Goal: Complete application form

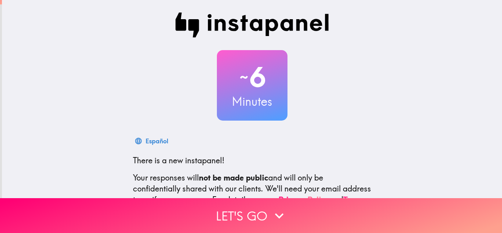
scroll to position [93, 0]
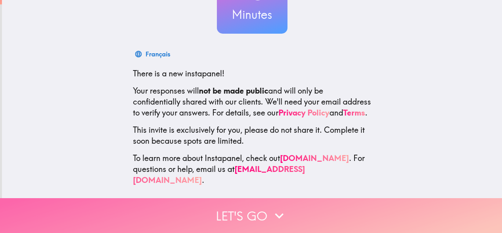
click at [277, 207] on icon "button" at bounding box center [279, 215] width 17 height 17
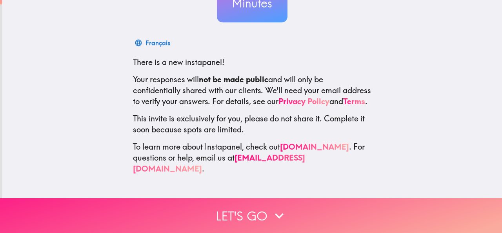
scroll to position [0, 0]
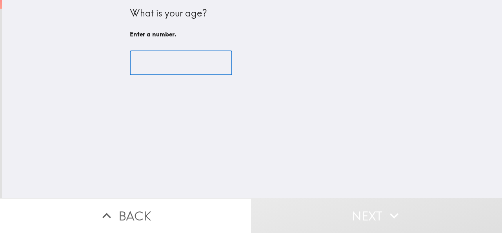
click at [173, 59] on input "number" at bounding box center [181, 63] width 102 height 24
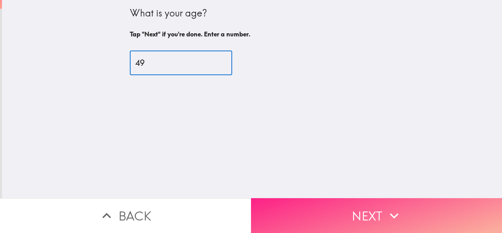
type input "49"
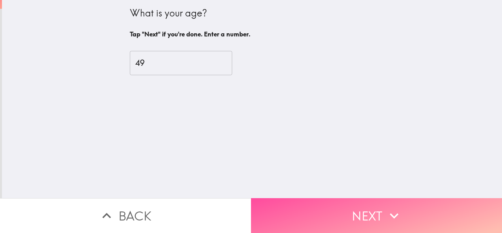
click at [369, 213] on button "Next" at bounding box center [376, 215] width 251 height 35
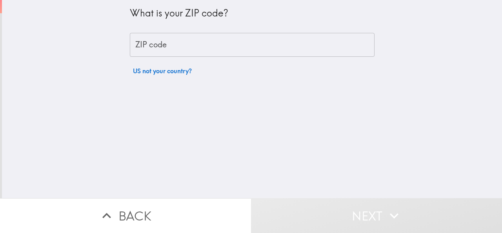
click at [152, 41] on input "ZIP code" at bounding box center [252, 45] width 245 height 24
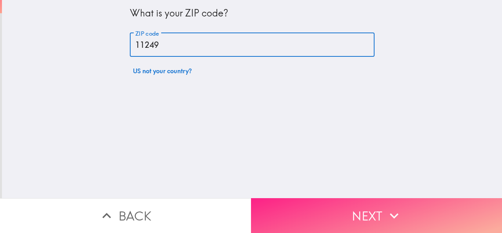
type input "11249"
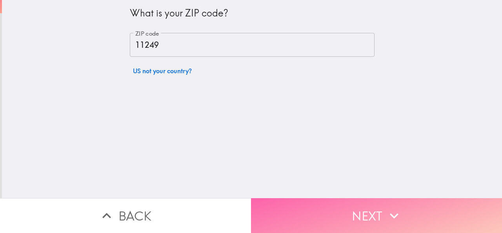
click at [360, 210] on button "Next" at bounding box center [376, 215] width 251 height 35
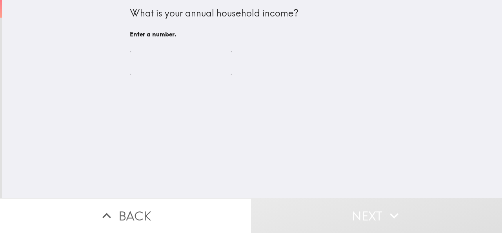
click at [147, 66] on input "number" at bounding box center [181, 63] width 102 height 24
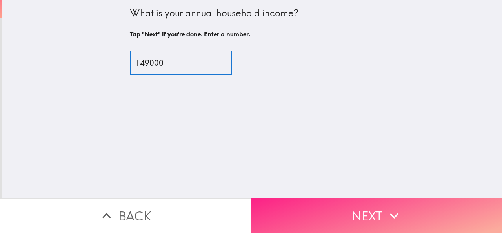
type input "149000"
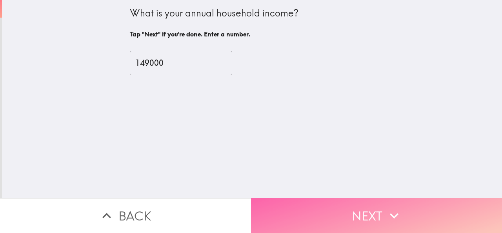
click at [354, 203] on button "Next" at bounding box center [376, 215] width 251 height 35
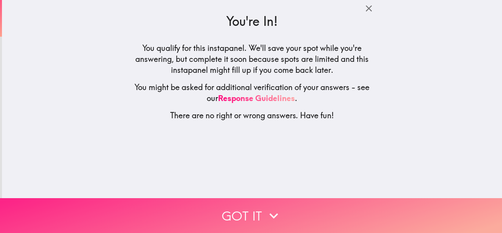
click at [290, 215] on button "Got it" at bounding box center [251, 215] width 502 height 35
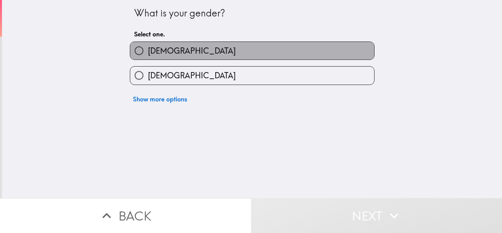
click at [178, 54] on label "[DEMOGRAPHIC_DATA]" at bounding box center [252, 51] width 244 height 18
click at [148, 54] on input "[DEMOGRAPHIC_DATA]" at bounding box center [139, 51] width 18 height 18
radio input "true"
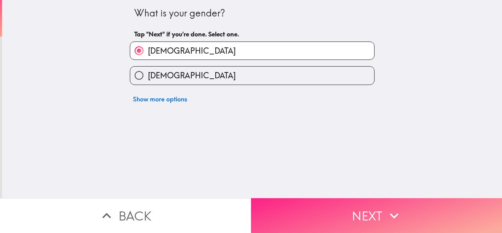
drag, startPoint x: 342, startPoint y: 189, endPoint x: 344, endPoint y: 193, distance: 4.2
click at [342, 191] on div "What is your gender? Tap "Next" if you're done. Select one. [DEMOGRAPHIC_DATA] …" at bounding box center [252, 99] width 500 height 198
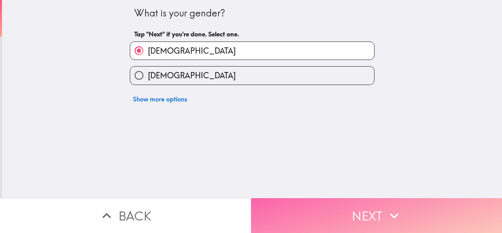
click at [352, 204] on button "Next" at bounding box center [376, 215] width 251 height 35
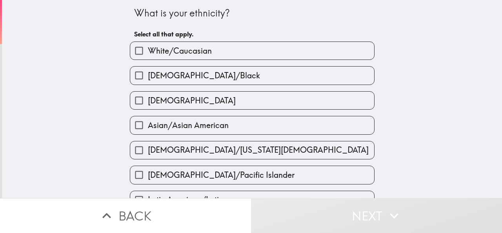
click at [269, 53] on label "White/Caucasian" at bounding box center [252, 51] width 244 height 18
click at [148, 53] on input "White/Caucasian" at bounding box center [139, 51] width 18 height 18
checkbox input "true"
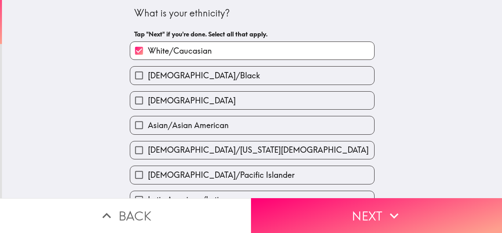
scroll to position [238, 0]
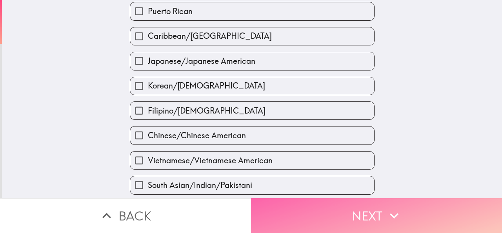
click at [364, 207] on button "Next" at bounding box center [376, 215] width 251 height 35
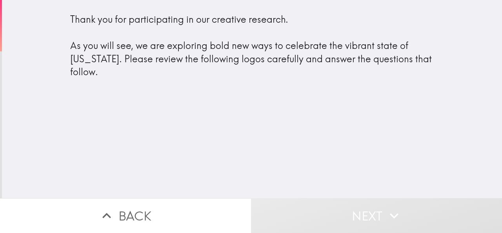
click at [372, 207] on button "Next" at bounding box center [376, 215] width 251 height 35
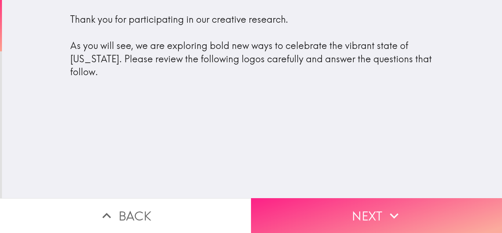
click at [372, 207] on button "Next" at bounding box center [376, 215] width 251 height 35
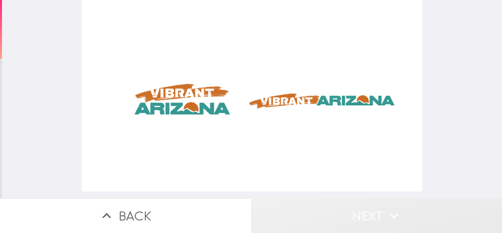
drag, startPoint x: 375, startPoint y: 210, endPoint x: 382, endPoint y: 210, distance: 7.1
click at [376, 210] on button "Next" at bounding box center [376, 215] width 251 height 35
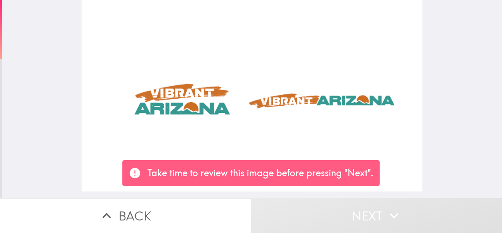
click at [390, 213] on icon "button" at bounding box center [394, 215] width 9 height 5
click at [340, 173] on p "Take time to review this image before pressing "Next"." at bounding box center [260, 173] width 226 height 13
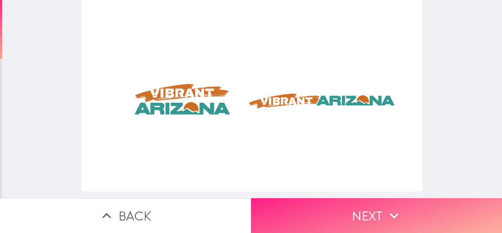
click at [364, 201] on button "Next" at bounding box center [376, 215] width 251 height 35
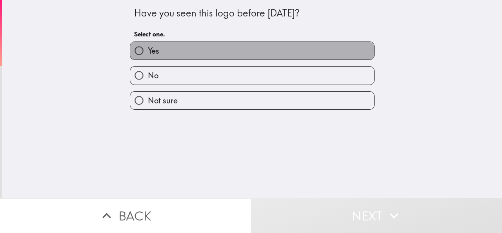
click at [196, 51] on label "Yes" at bounding box center [252, 51] width 244 height 18
click at [148, 51] on input "Yes" at bounding box center [139, 51] width 18 height 18
radio input "true"
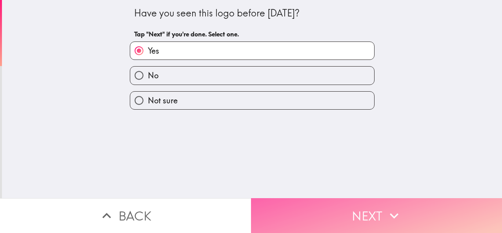
click at [362, 209] on button "Next" at bounding box center [376, 215] width 251 height 35
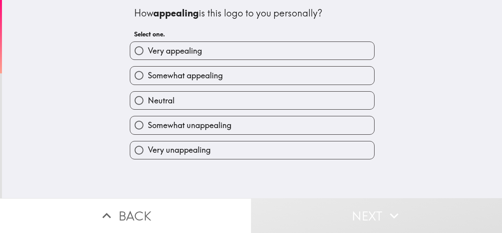
click at [212, 47] on label "Very appealing" at bounding box center [252, 51] width 244 height 18
click at [148, 47] on input "Very appealing" at bounding box center [139, 51] width 18 height 18
radio input "true"
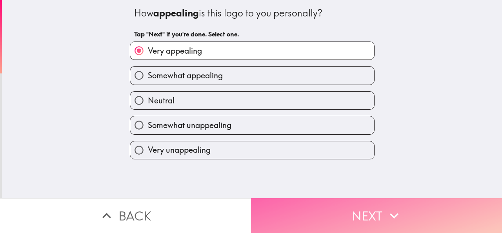
click at [359, 198] on button "Next" at bounding box center [376, 215] width 251 height 35
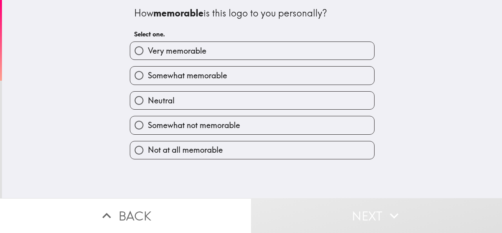
click at [233, 42] on div "Very memorable" at bounding box center [252, 51] width 245 height 18
click at [233, 49] on label "Very memorable" at bounding box center [252, 51] width 244 height 18
click at [148, 49] on input "Very memorable" at bounding box center [139, 51] width 18 height 18
radio input "true"
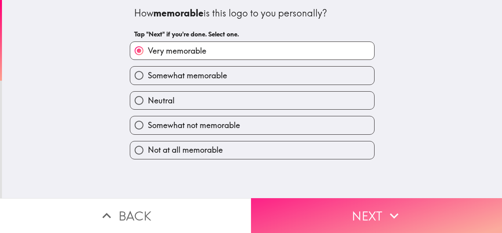
click at [343, 199] on button "Next" at bounding box center [376, 215] width 251 height 35
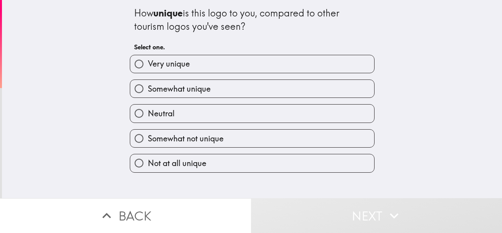
click at [238, 55] on div "Very unique" at bounding box center [249, 61] width 251 height 25
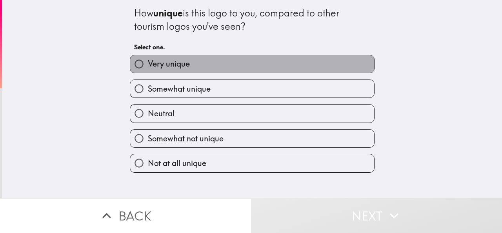
click at [240, 60] on label "Very unique" at bounding box center [252, 64] width 244 height 18
click at [148, 60] on input "Very unique" at bounding box center [139, 64] width 18 height 18
radio input "true"
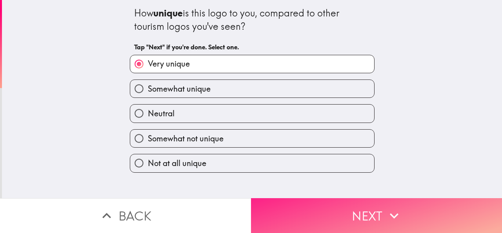
click at [361, 217] on button "Next" at bounding box center [376, 215] width 251 height 35
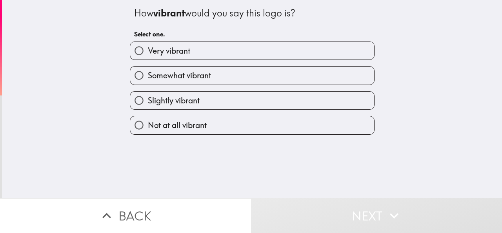
click at [231, 50] on label "Very vibrant" at bounding box center [252, 51] width 244 height 18
click at [148, 50] on input "Very vibrant" at bounding box center [139, 51] width 18 height 18
radio input "true"
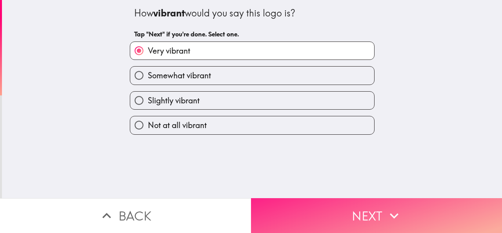
click at [346, 199] on button "Next" at bounding box center [376, 215] width 251 height 35
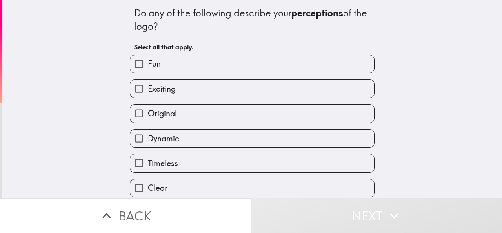
click at [179, 84] on label "Exciting" at bounding box center [252, 89] width 244 height 18
click at [148, 84] on input "Exciting" at bounding box center [139, 89] width 18 height 18
checkbox input "true"
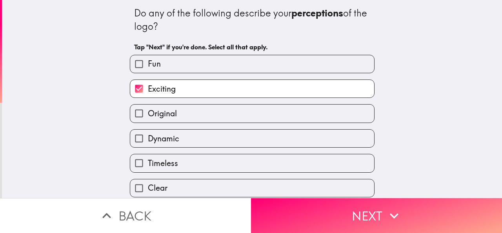
click at [177, 113] on label "Original" at bounding box center [252, 114] width 244 height 18
click at [148, 113] on input "Original" at bounding box center [139, 114] width 18 height 18
checkbox input "true"
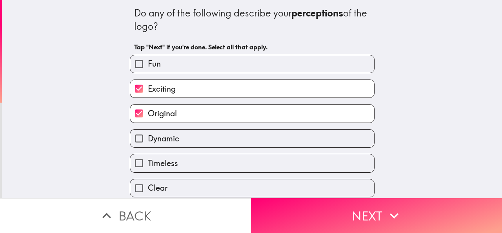
click at [183, 141] on label "Dynamic" at bounding box center [252, 139] width 244 height 18
click at [148, 141] on input "Dynamic" at bounding box center [139, 139] width 18 height 18
checkbox input "true"
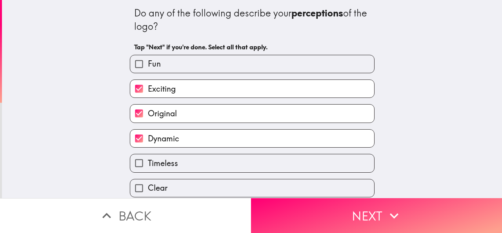
scroll to position [209, 0]
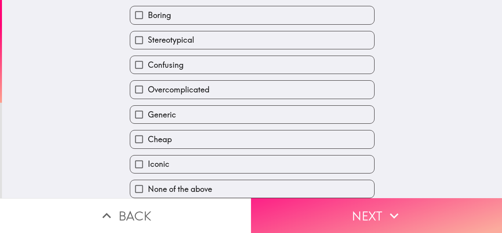
click at [376, 200] on button "Next" at bounding box center [376, 215] width 251 height 35
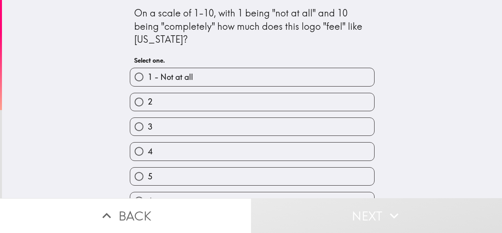
scroll to position [121, 0]
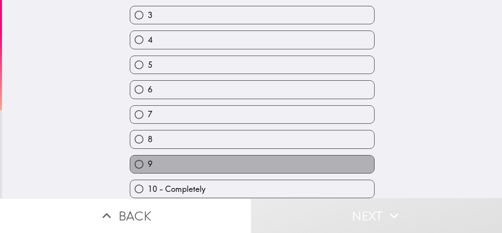
click at [238, 164] on label "9" at bounding box center [252, 165] width 244 height 18
click at [148, 164] on input "9" at bounding box center [139, 165] width 18 height 18
radio input "true"
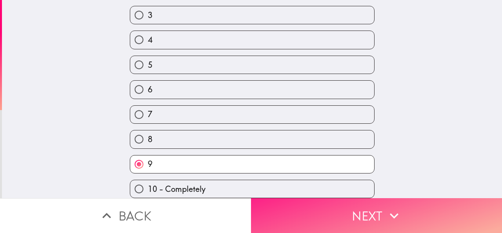
click at [345, 204] on button "Next" at bounding box center [376, 215] width 251 height 35
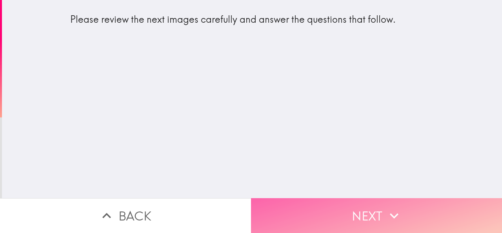
click at [360, 214] on button "Next" at bounding box center [376, 215] width 251 height 35
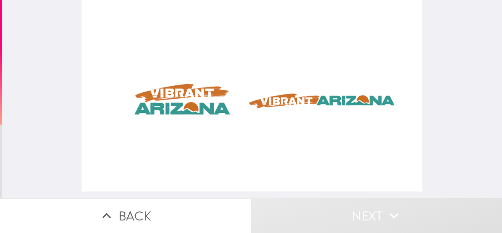
click at [333, 171] on div at bounding box center [252, 96] width 341 height 192
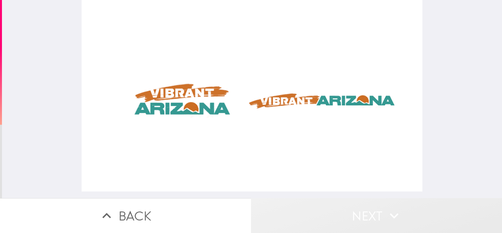
click at [368, 198] on button "Next" at bounding box center [376, 215] width 251 height 35
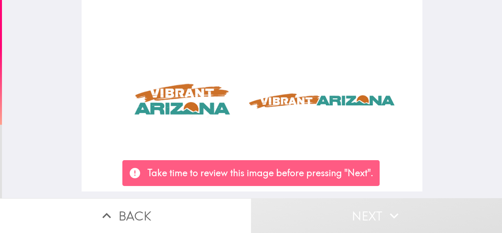
click at [374, 204] on button "Next" at bounding box center [376, 215] width 251 height 35
click at [329, 111] on div at bounding box center [252, 96] width 341 height 192
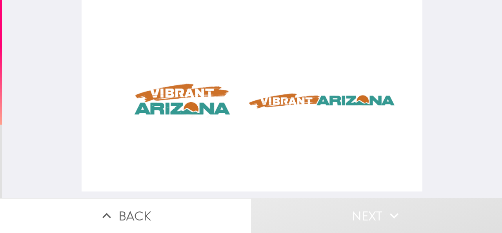
click at [330, 102] on div at bounding box center [252, 96] width 341 height 192
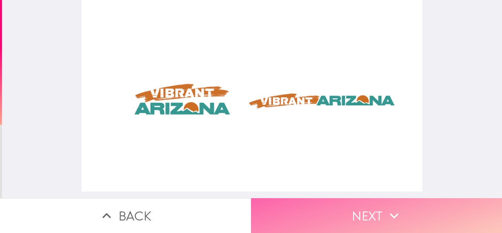
click at [371, 204] on button "Next" at bounding box center [376, 215] width 251 height 35
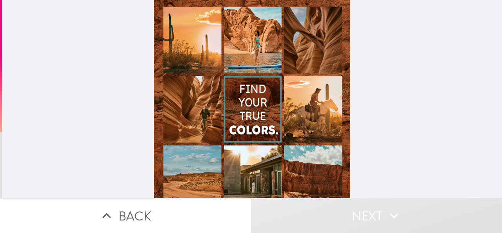
scroll to position [104, 0]
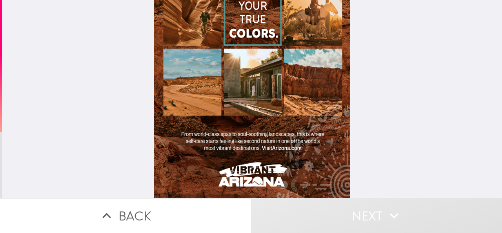
click at [234, 87] on div at bounding box center [252, 50] width 197 height 295
drag, startPoint x: 238, startPoint y: 37, endPoint x: 246, endPoint y: 101, distance: 64.0
click at [246, 101] on div at bounding box center [252, 50] width 197 height 295
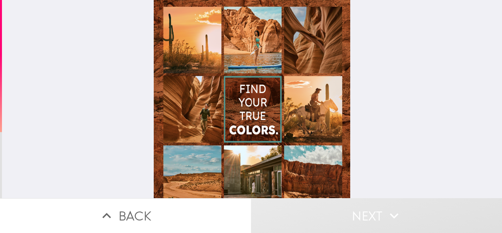
drag, startPoint x: 266, startPoint y: 118, endPoint x: 298, endPoint y: 110, distance: 32.4
click at [266, 118] on div at bounding box center [252, 147] width 197 height 295
click at [299, 109] on div at bounding box center [252, 147] width 197 height 295
click at [301, 65] on div at bounding box center [252, 147] width 197 height 295
click at [232, 50] on div at bounding box center [252, 147] width 197 height 295
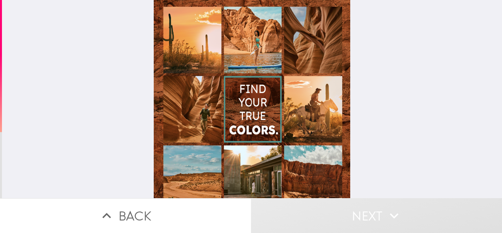
click at [188, 58] on div at bounding box center [252, 147] width 197 height 295
drag, startPoint x: 186, startPoint y: 112, endPoint x: 200, endPoint y: 127, distance: 21.4
click at [187, 113] on div at bounding box center [252, 147] width 197 height 295
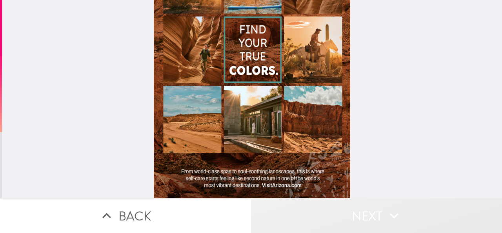
click at [357, 209] on button "Next" at bounding box center [376, 215] width 251 height 35
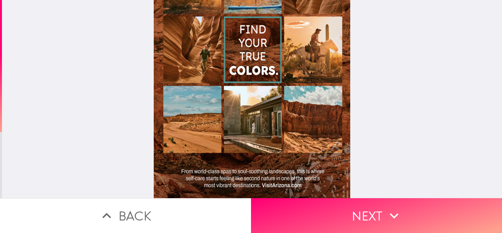
scroll to position [0, 0]
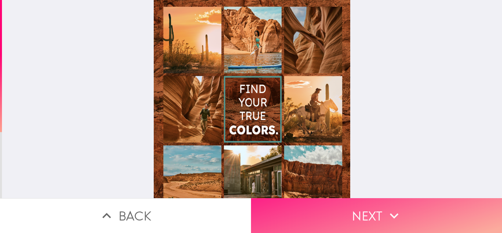
click at [341, 204] on button "Next" at bounding box center [376, 215] width 251 height 35
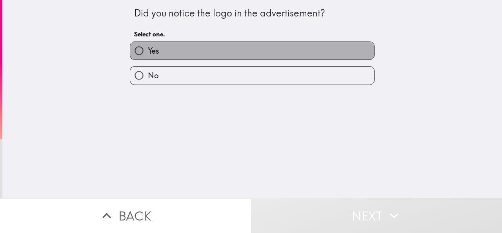
click at [257, 54] on label "Yes" at bounding box center [252, 51] width 244 height 18
click at [148, 54] on input "Yes" at bounding box center [139, 51] width 18 height 18
radio input "true"
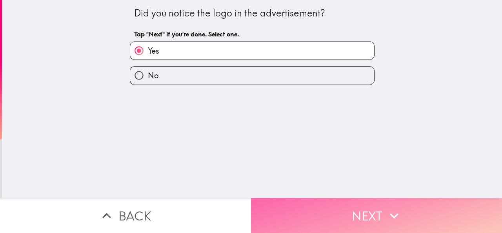
click at [350, 209] on button "Next" at bounding box center [376, 215] width 251 height 35
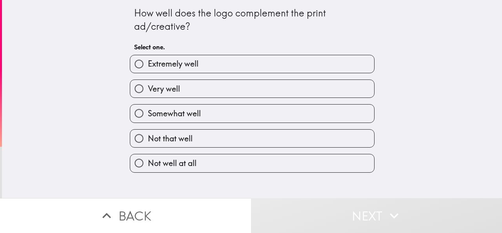
click at [259, 66] on label "Extremely well" at bounding box center [252, 64] width 244 height 18
click at [148, 66] on input "Extremely well" at bounding box center [139, 64] width 18 height 18
radio input "true"
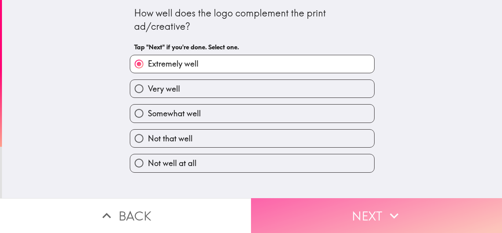
click at [343, 201] on button "Next" at bounding box center [376, 215] width 251 height 35
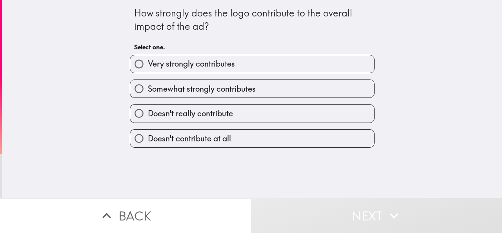
click at [264, 62] on label "Very strongly contributes" at bounding box center [252, 64] width 244 height 18
click at [148, 62] on input "Very strongly contributes" at bounding box center [139, 64] width 18 height 18
radio input "true"
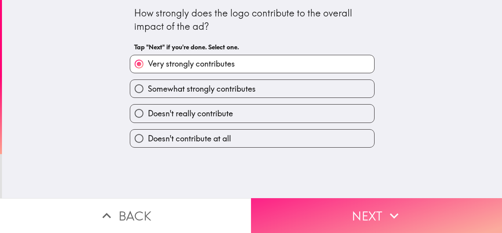
click at [352, 211] on button "Next" at bounding box center [376, 215] width 251 height 35
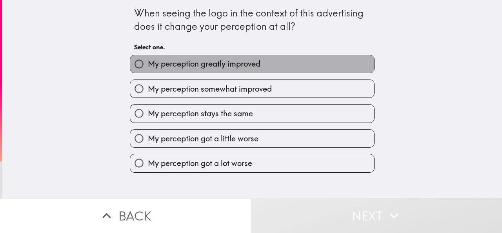
click at [245, 71] on label "My perception greatly improved" at bounding box center [252, 64] width 244 height 18
click at [148, 71] on input "My perception greatly improved" at bounding box center [139, 64] width 18 height 18
radio input "true"
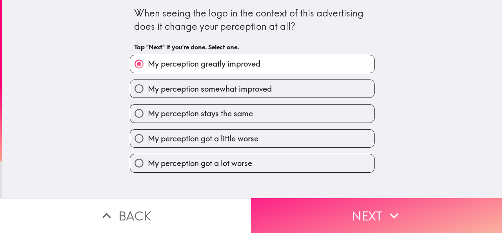
click at [343, 200] on button "Next" at bounding box center [376, 215] width 251 height 35
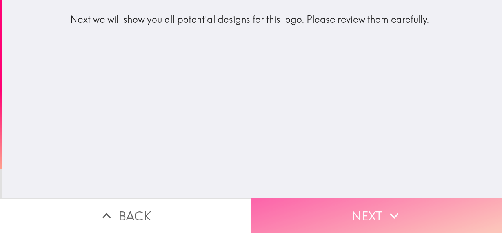
click at [360, 214] on button "Next" at bounding box center [376, 215] width 251 height 35
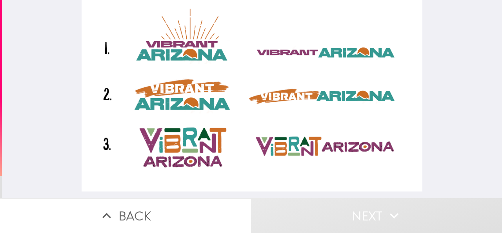
click at [267, 144] on div at bounding box center [252, 96] width 341 height 192
click at [305, 149] on div at bounding box center [252, 96] width 341 height 192
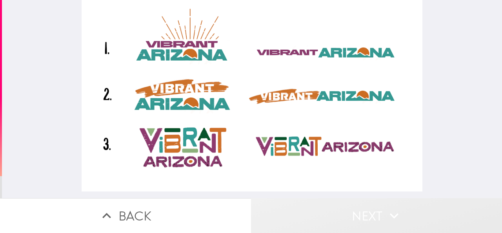
click at [350, 204] on button "Next" at bounding box center [376, 215] width 251 height 35
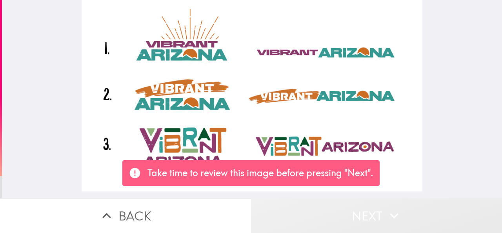
click at [355, 208] on button "Next" at bounding box center [376, 215] width 251 height 35
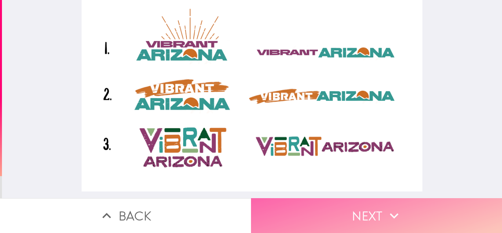
click at [378, 210] on button "Next" at bounding box center [376, 215] width 251 height 35
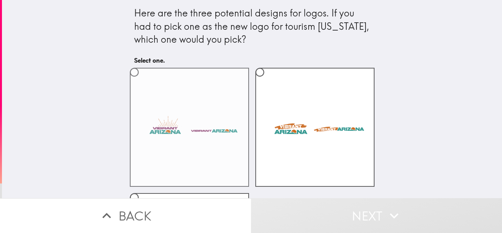
click at [206, 122] on label at bounding box center [189, 127] width 119 height 119
click at [143, 81] on input "radio" at bounding box center [135, 73] width 18 height 18
radio input "true"
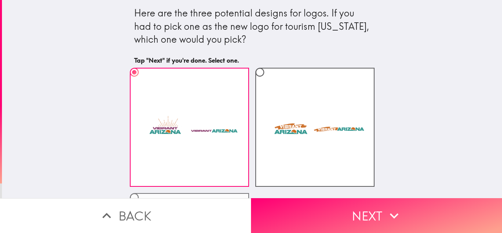
scroll to position [121, 0]
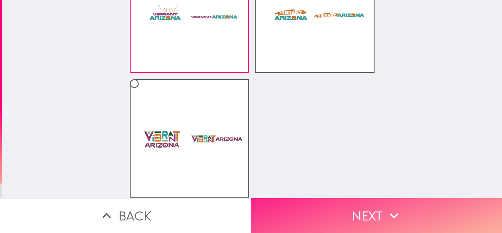
click at [364, 211] on button "Next" at bounding box center [376, 215] width 251 height 35
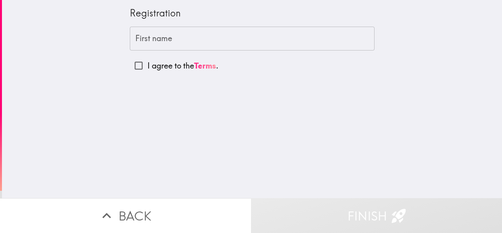
click at [175, 44] on input "First name" at bounding box center [252, 39] width 245 height 24
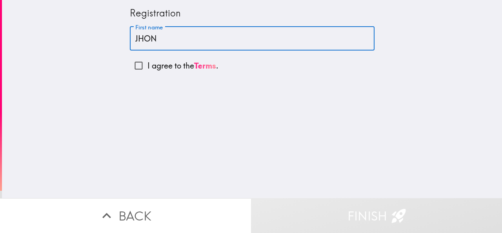
type input "JHON"
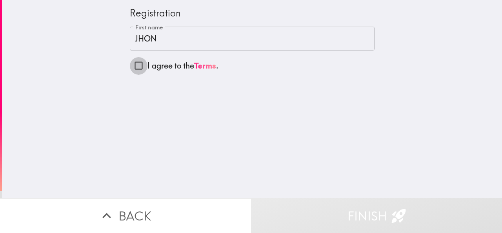
click at [131, 63] on input "I agree to the Terms ." at bounding box center [139, 66] width 18 height 18
checkbox input "true"
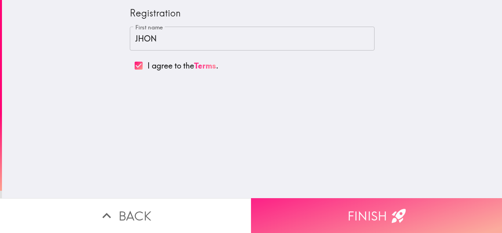
click at [335, 206] on button "Finish" at bounding box center [376, 215] width 251 height 35
